Goal: Navigation & Orientation: Understand site structure

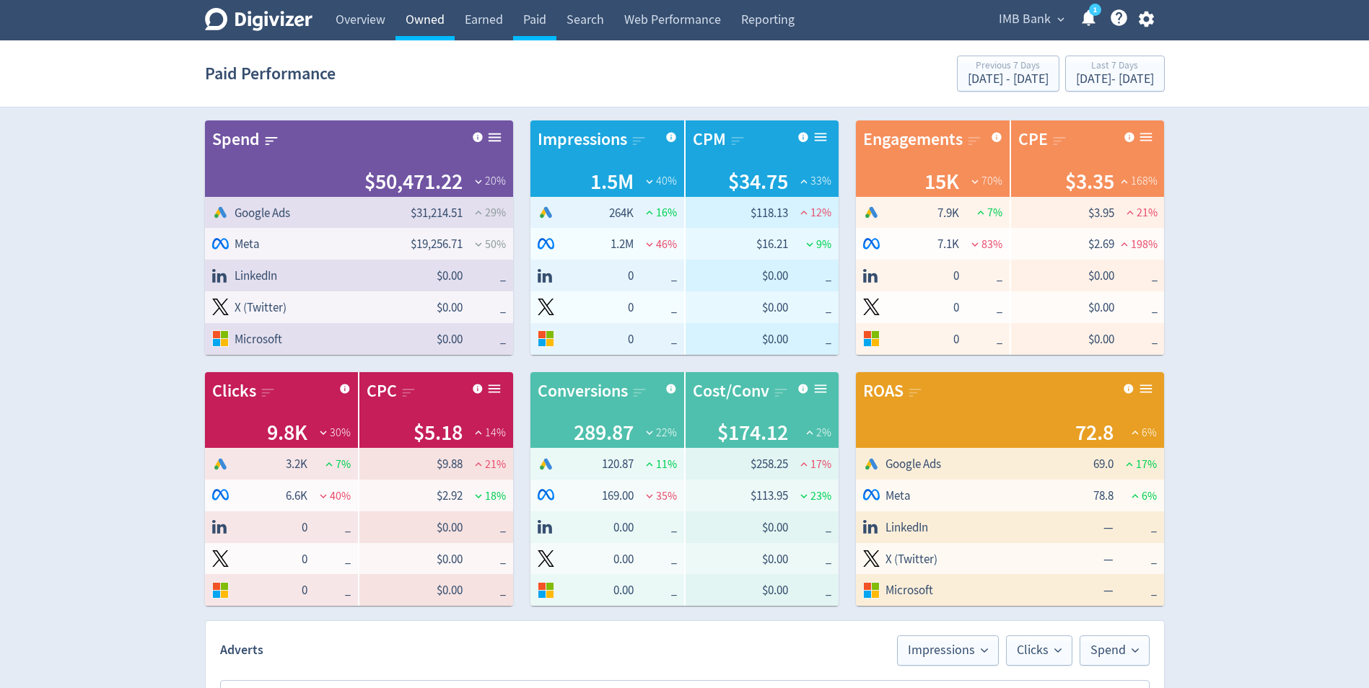
click at [444, 30] on link "Owned" at bounding box center [424, 20] width 59 height 40
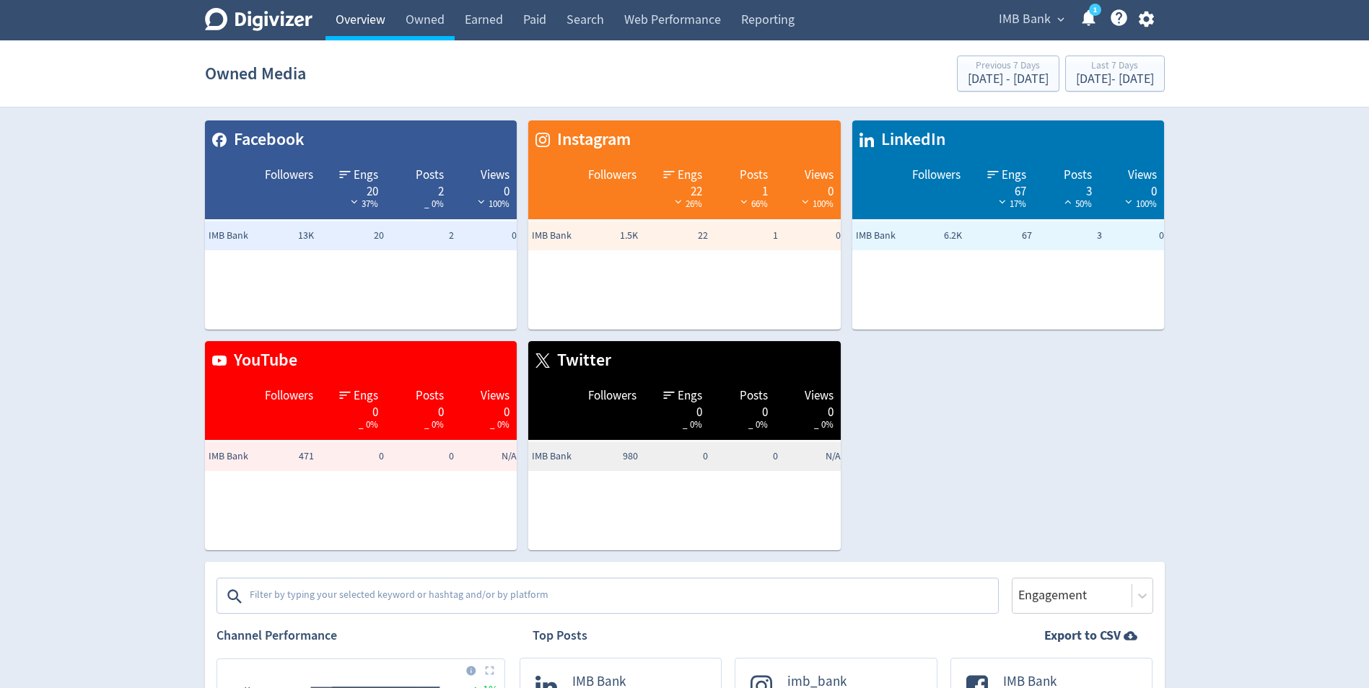
click at [359, 17] on link "Overview" at bounding box center [360, 20] width 70 height 40
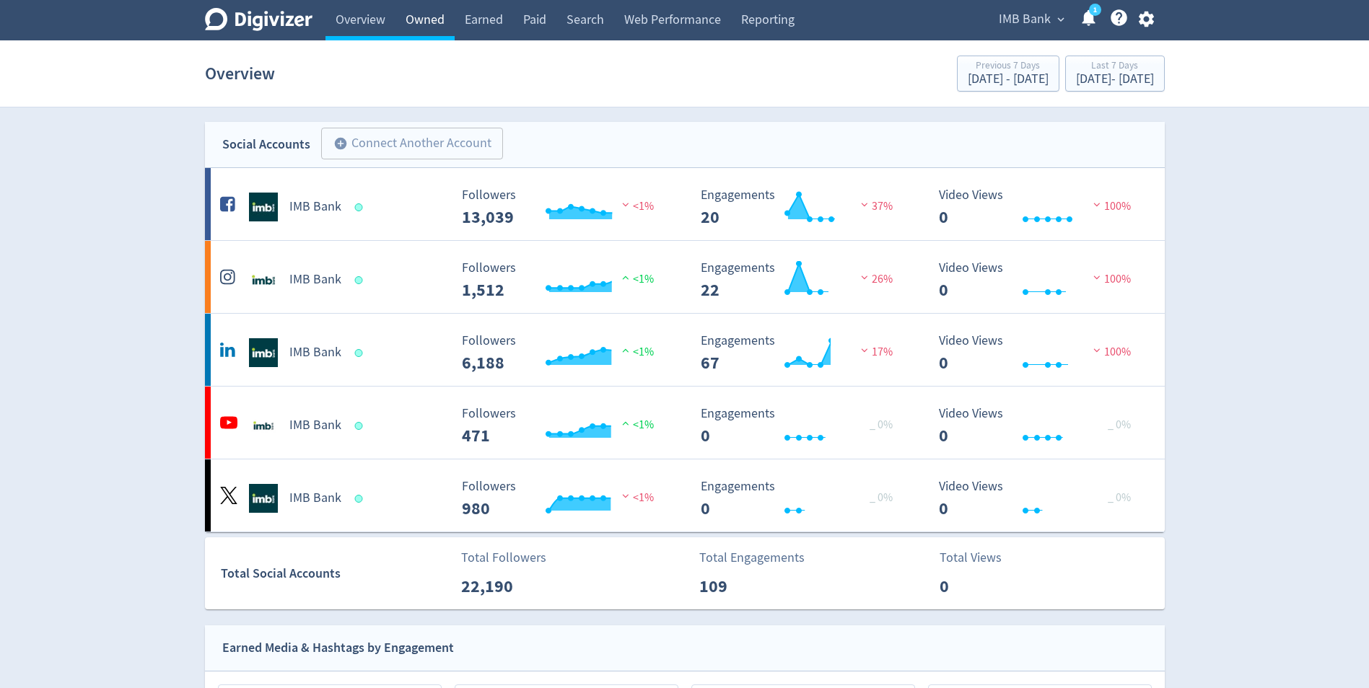
click at [427, 22] on link "Owned" at bounding box center [424, 20] width 59 height 40
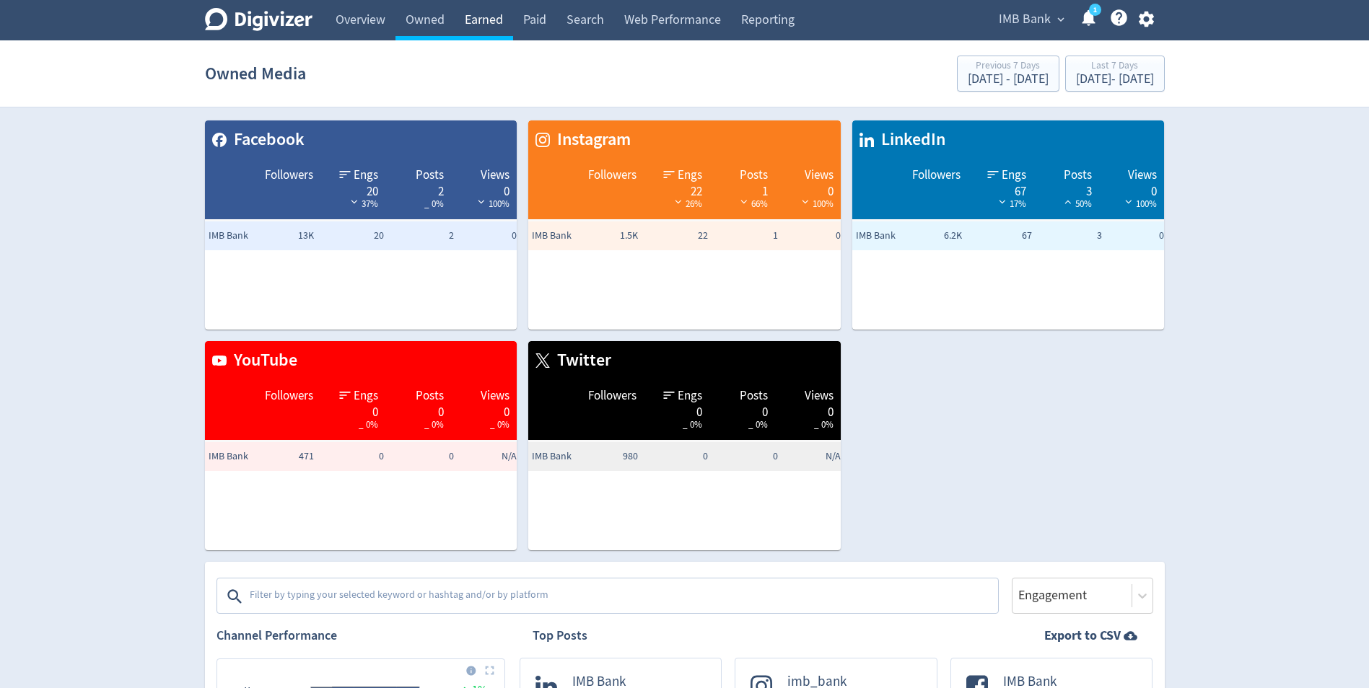
click at [498, 20] on link "Earned" at bounding box center [484, 20] width 58 height 40
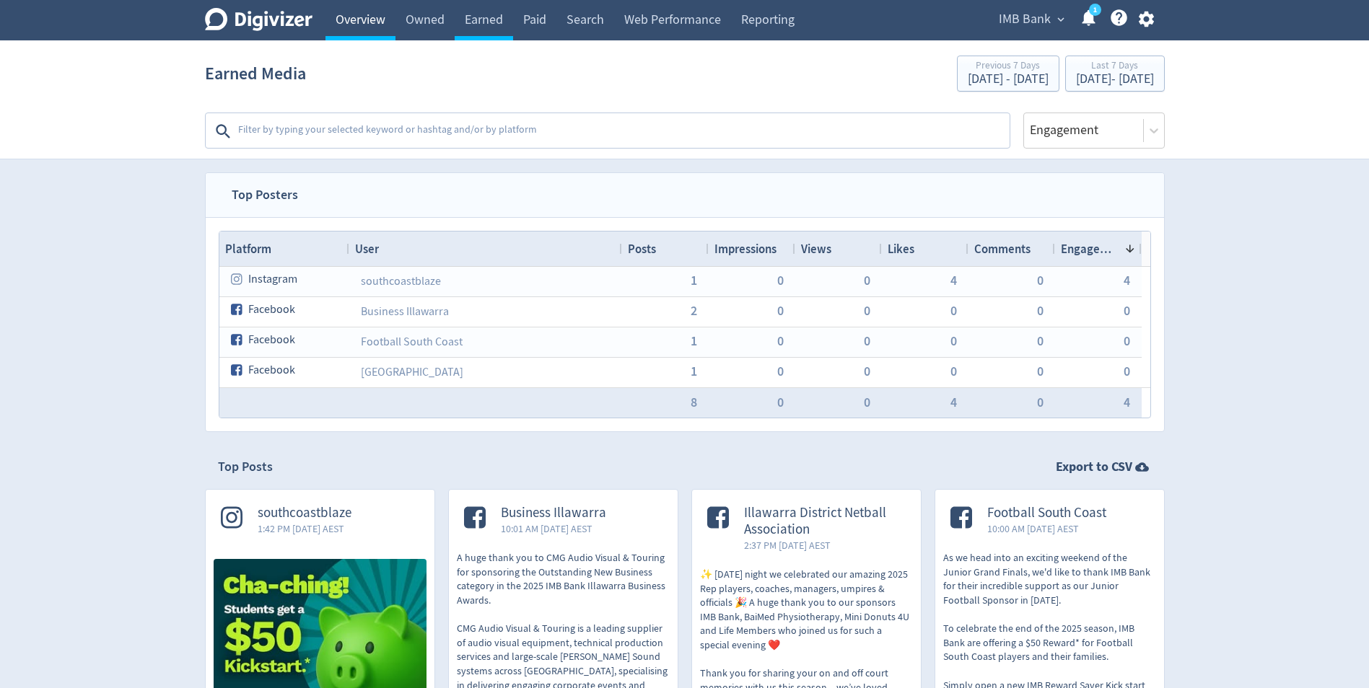
click at [369, 22] on link "Overview" at bounding box center [360, 20] width 70 height 40
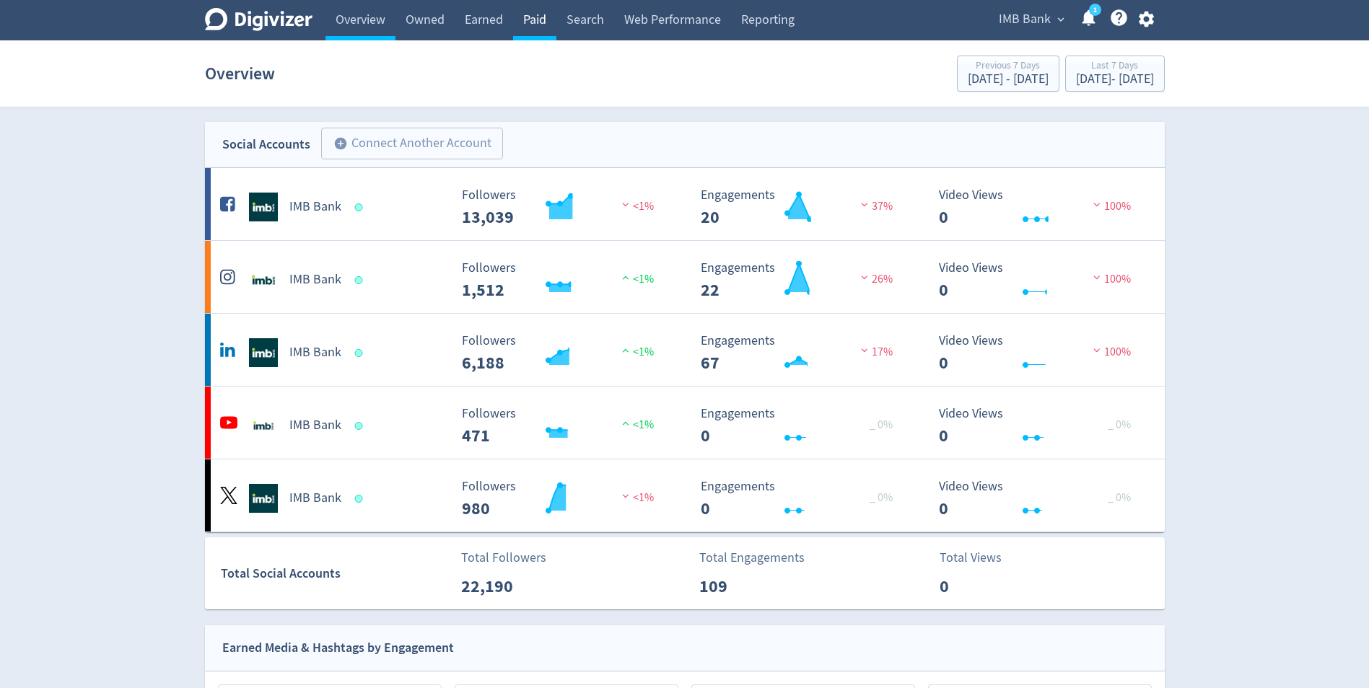
click at [532, 24] on link "Paid" at bounding box center [534, 20] width 43 height 40
